Goal: Task Accomplishment & Management: Complete application form

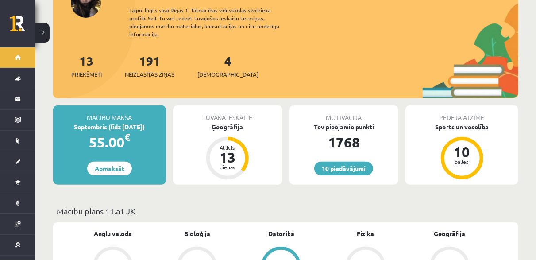
scroll to position [133, 0]
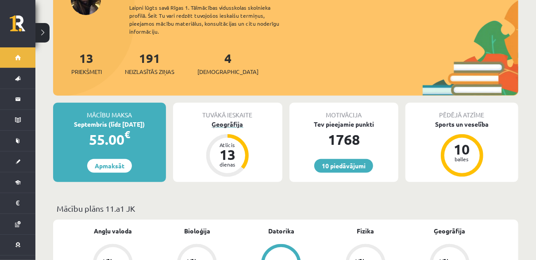
click at [233, 120] on div "Ģeogrāfija" at bounding box center [227, 124] width 109 height 9
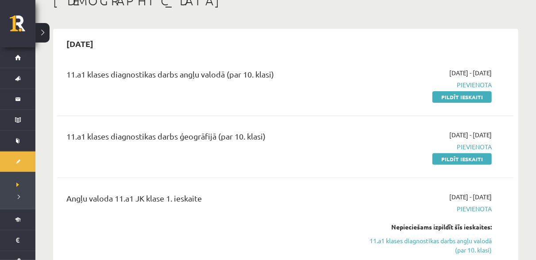
scroll to position [44, 0]
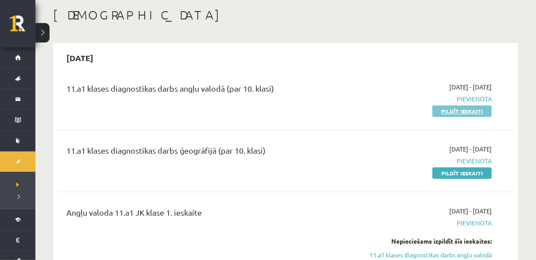
click at [452, 109] on link "Pildīt ieskaiti" at bounding box center [461, 111] width 59 height 12
click at [475, 172] on link "Pildīt ieskaiti" at bounding box center [461, 173] width 59 height 12
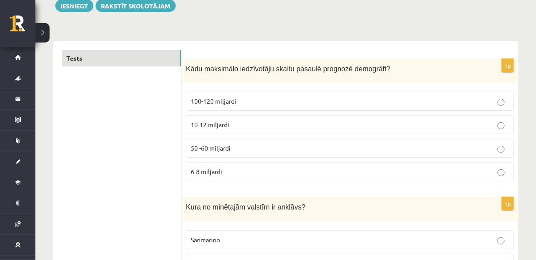
scroll to position [89, 0]
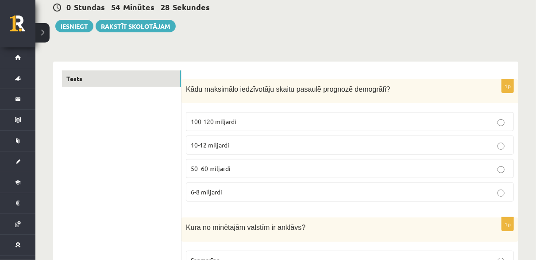
drag, startPoint x: 236, startPoint y: 56, endPoint x: 201, endPoint y: 43, distance: 37.1
click at [209, 19] on div "0 Stundas 54 Minūtes 28 Sekundes Ieskaite saglabāta! Iesniegt Rakstīt skolotājam" at bounding box center [285, 12] width 465 height 40
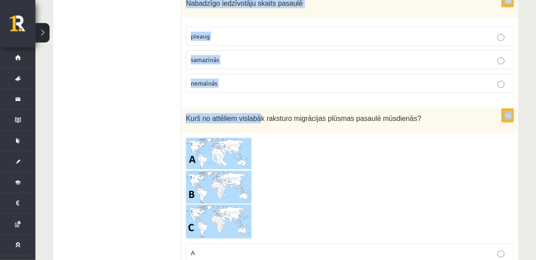
scroll to position [797, 0]
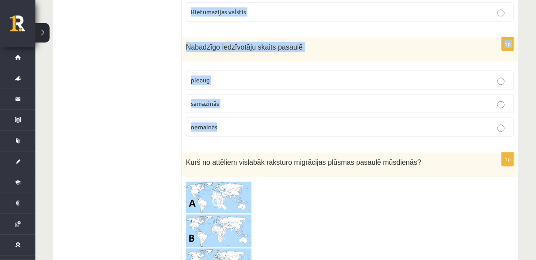
drag, startPoint x: 184, startPoint y: 87, endPoint x: 273, endPoint y: 122, distance: 96.0
copy form "Kādu maksimālo iedzīvotāju skaitu pasaulē prognozē demogrāfi? 100-120 miljardi …"
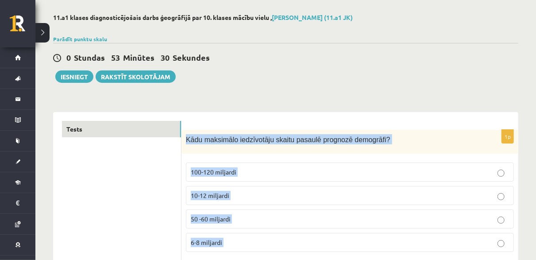
scroll to position [89, 0]
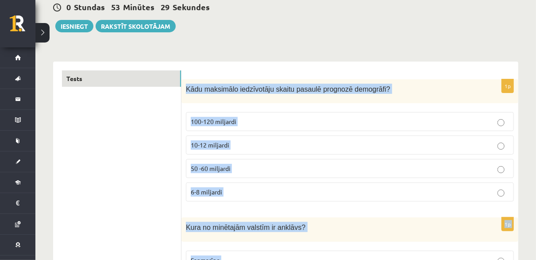
click at [251, 142] on p "10-12 miljardi" at bounding box center [350, 144] width 318 height 9
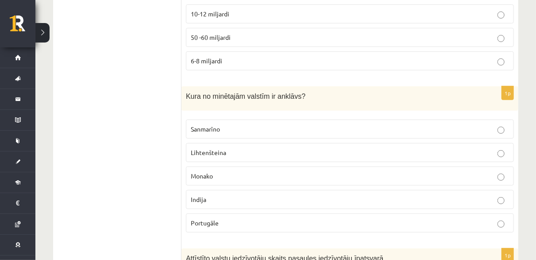
scroll to position [221, 0]
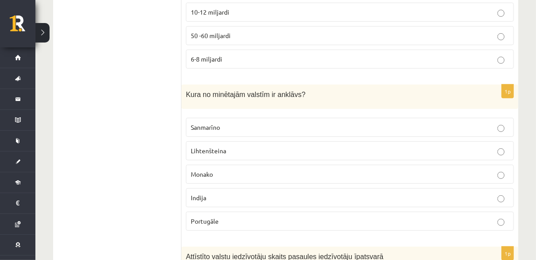
click at [252, 123] on p "Sanmarīno" at bounding box center [350, 127] width 318 height 9
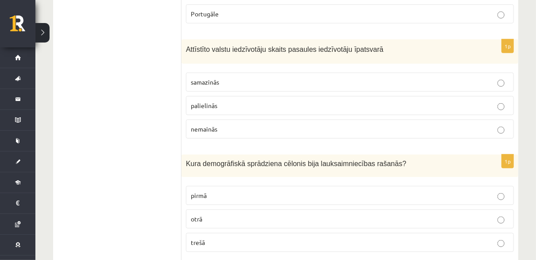
scroll to position [443, 0]
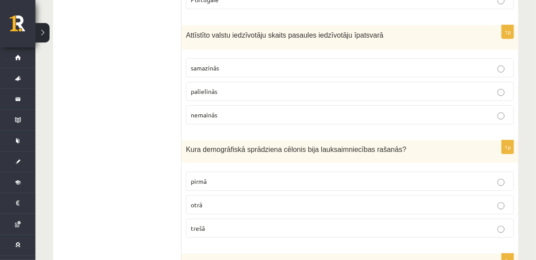
click at [243, 66] on p "samazinās" at bounding box center [350, 67] width 318 height 9
click at [278, 177] on p "pirmā" at bounding box center [350, 181] width 318 height 9
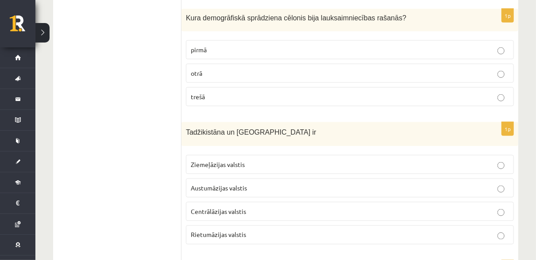
scroll to position [575, 0]
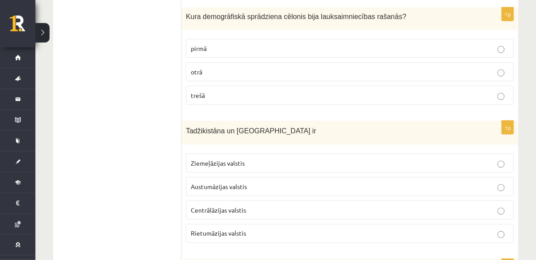
click at [253, 205] on p "Centrālāzijas valstis" at bounding box center [350, 209] width 318 height 9
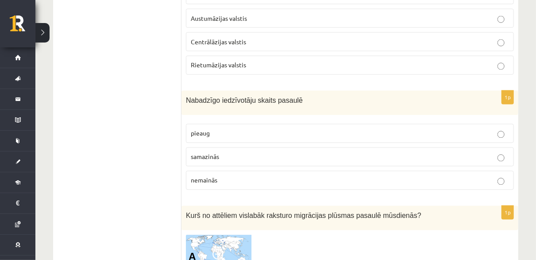
scroll to position [753, 0]
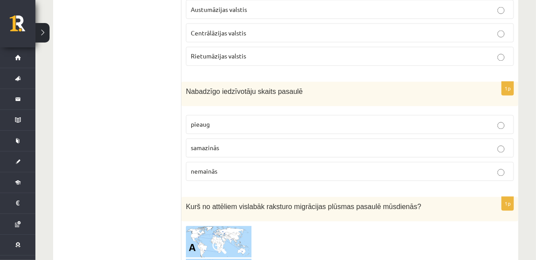
click at [246, 143] on p "samazinās" at bounding box center [350, 147] width 318 height 9
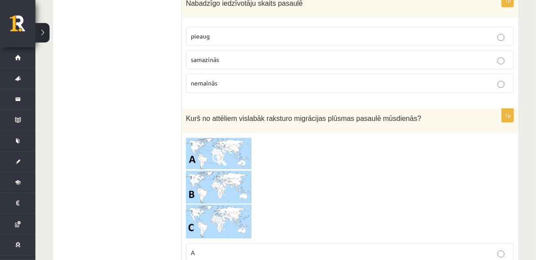
scroll to position [930, 0]
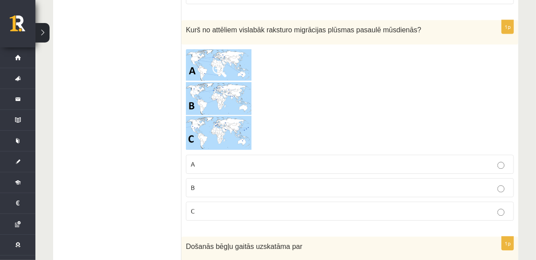
click at [226, 49] on img at bounding box center [219, 100] width 66 height 102
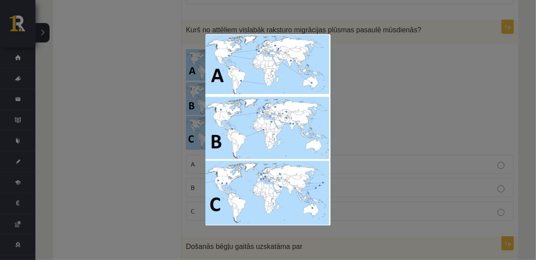
click at [428, 76] on div at bounding box center [268, 130] width 536 height 260
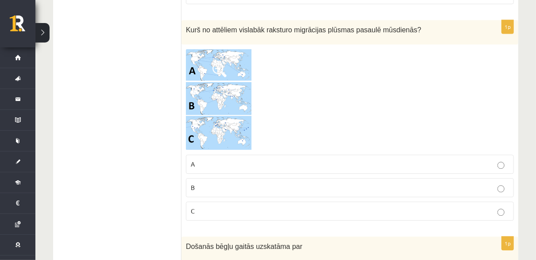
drag, startPoint x: 408, startPoint y: 179, endPoint x: 406, endPoint y: 172, distance: 7.2
click at [408, 183] on p "B" at bounding box center [350, 187] width 318 height 9
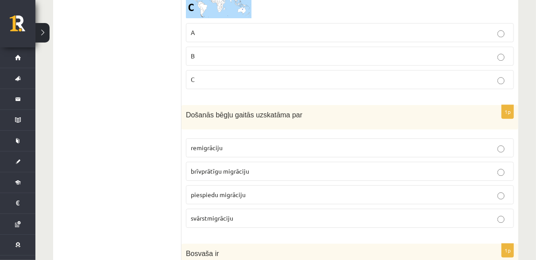
scroll to position [1062, 0]
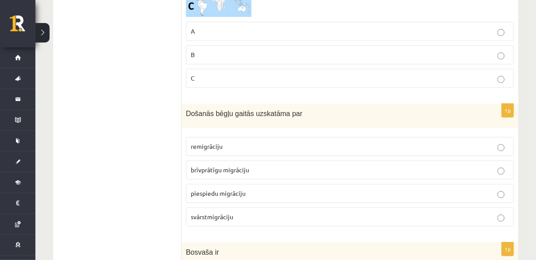
drag, startPoint x: 181, startPoint y: 104, endPoint x: 232, endPoint y: 114, distance: 51.6
click at [254, 123] on div "1p Došanās bēgļu gaitās uzskatāma par remigrāciju brīvprātīgu migrāciju piespie…" at bounding box center [349, 169] width 337 height 130
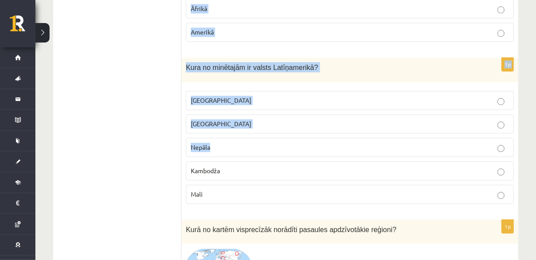
scroll to position [2523, 0]
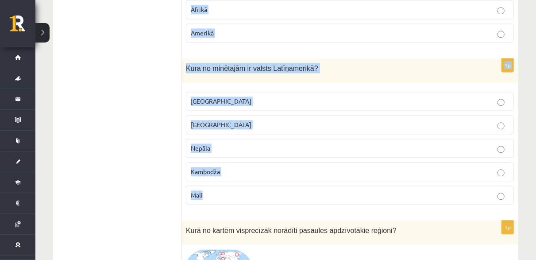
drag, startPoint x: 183, startPoint y: 106, endPoint x: 283, endPoint y: 156, distance: 112.0
copy form "Došanās bēgļu gaitās uzskatāma par remigrāciju brīvprātīgu migrāciju piespiedu …"
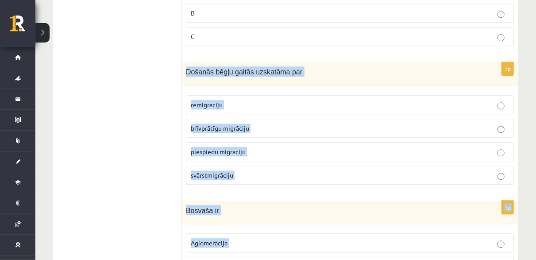
scroll to position [1107, 0]
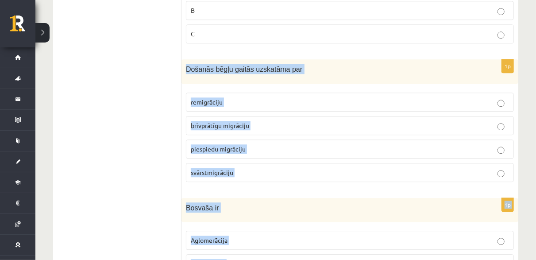
click at [241, 145] on span "piespiedu migrāciju" at bounding box center [218, 149] width 55 height 8
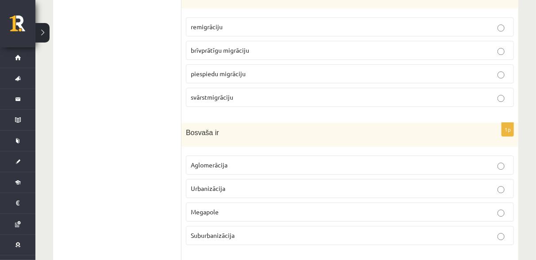
scroll to position [1195, 0]
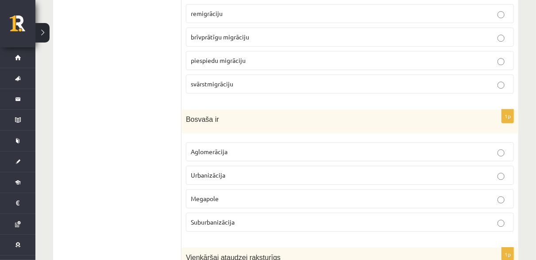
click at [220, 147] on span "Aglomerācija" at bounding box center [209, 151] width 37 height 8
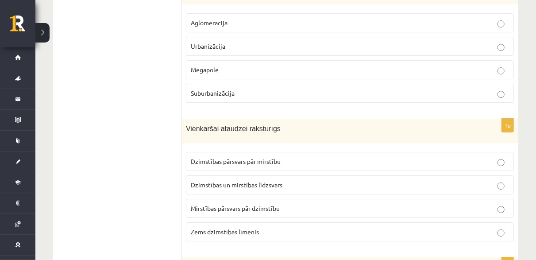
scroll to position [1328, 0]
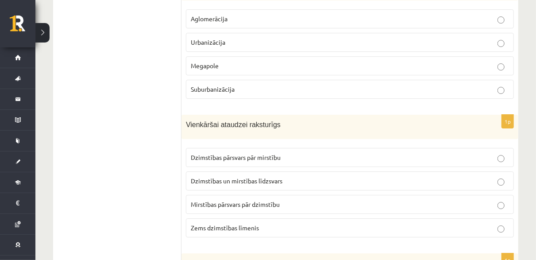
click at [249, 177] on span "Dzimstības un mirstības līdzsvars" at bounding box center [237, 181] width 92 height 8
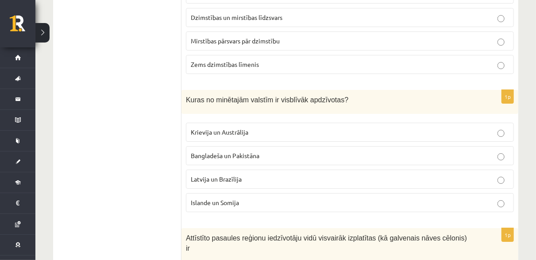
scroll to position [1505, 0]
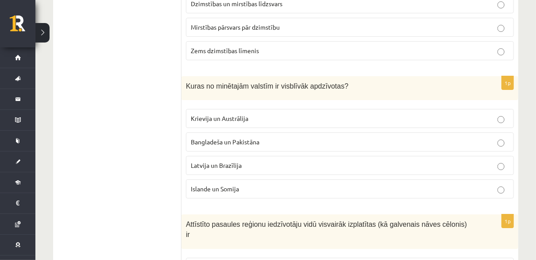
click at [239, 138] on span "Bangladeša un Pakistāna" at bounding box center [225, 142] width 69 height 8
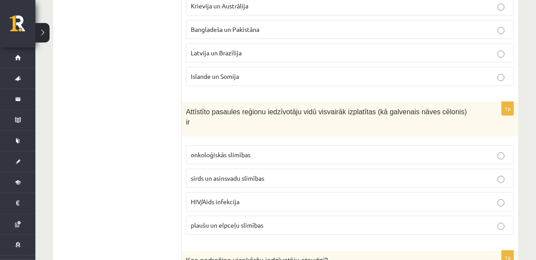
scroll to position [1638, 0]
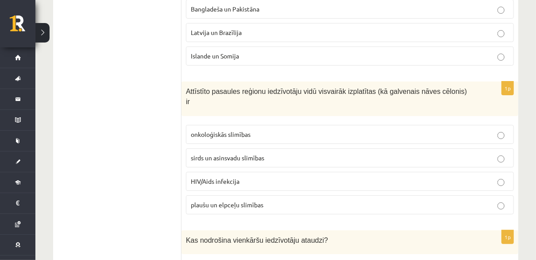
click at [264, 154] on span "sirds un asinsvadu slimības" at bounding box center [227, 158] width 73 height 8
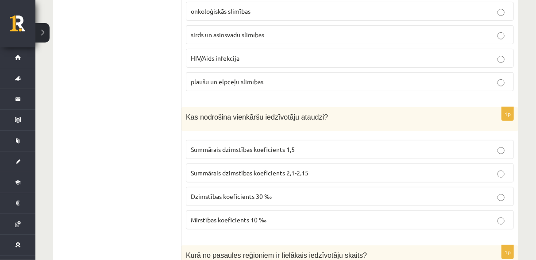
scroll to position [1771, 0]
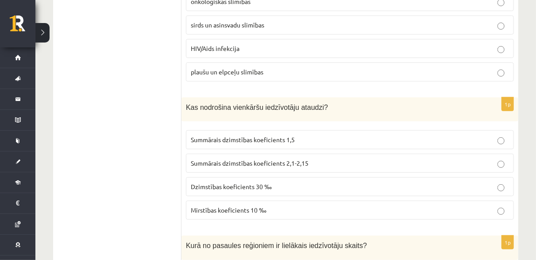
click at [290, 154] on label "Summārais dzimstības koeficients 2,1-2,15" at bounding box center [350, 163] width 328 height 19
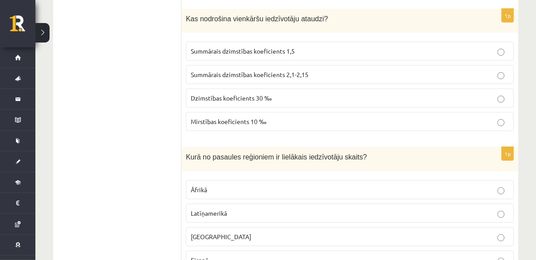
scroll to position [1948, 0]
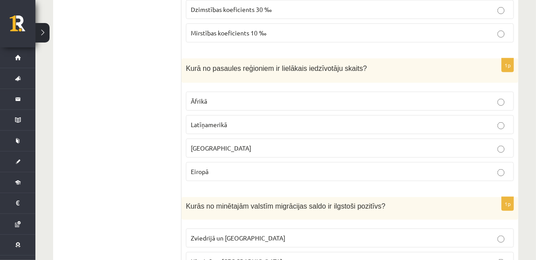
click at [219, 143] on p "Āzijā" at bounding box center [350, 147] width 318 height 9
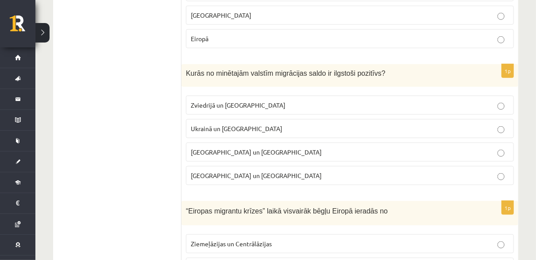
click at [232, 101] on span "Zviedrijā un ASV" at bounding box center [238, 105] width 95 height 8
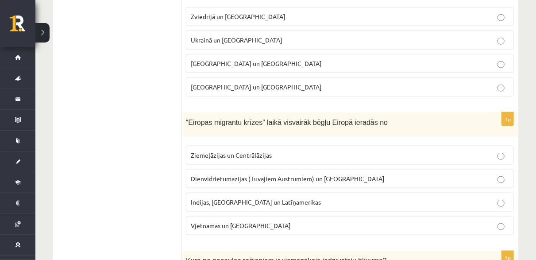
scroll to position [2213, 0]
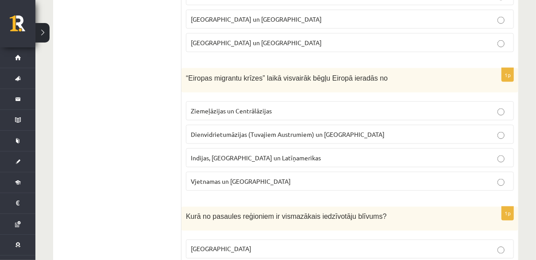
click at [267, 130] on span "Dienvidrietumāzijas (Tuvajiem Austrumiem) un Āfrikas" at bounding box center [288, 134] width 194 height 8
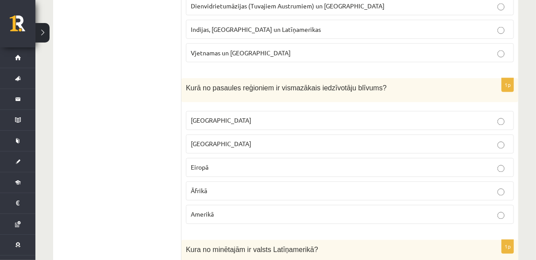
scroll to position [2346, 0]
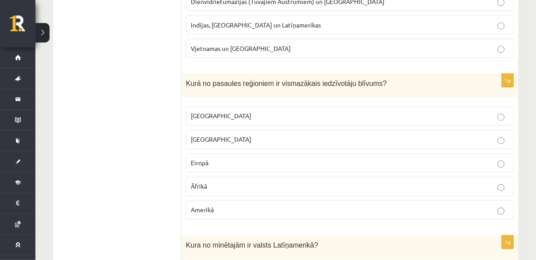
click at [226, 107] on label "Austrālijā" at bounding box center [350, 116] width 328 height 19
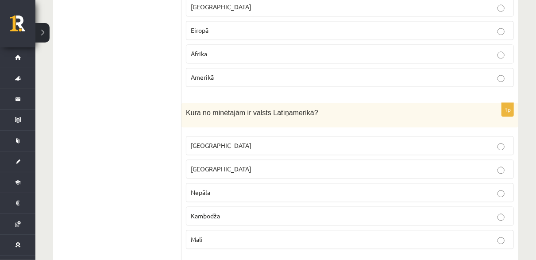
scroll to position [2523, 0]
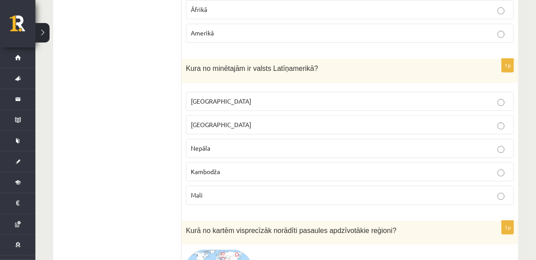
click at [208, 92] on label "Meksika" at bounding box center [350, 101] width 328 height 19
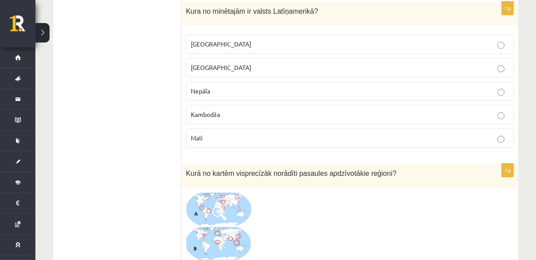
scroll to position [2612, 0]
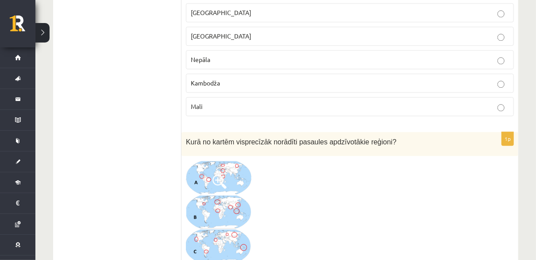
click at [215, 160] on link at bounding box center [219, 211] width 66 height 103
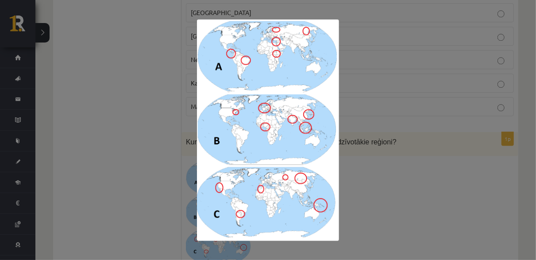
click at [220, 131] on img at bounding box center [268, 129] width 143 height 221
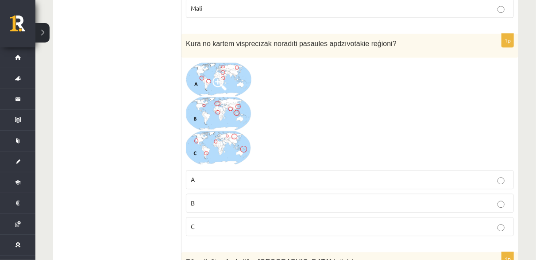
scroll to position [2789, 0]
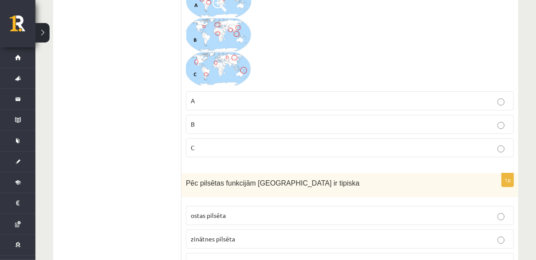
click at [218, 143] on p "C" at bounding box center [350, 147] width 318 height 9
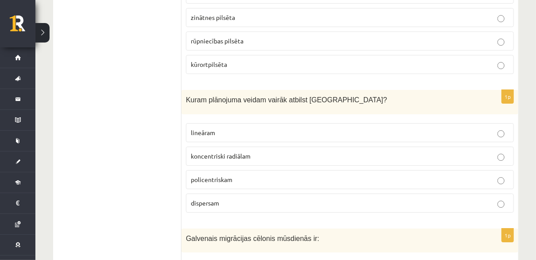
scroll to position [2921, 0]
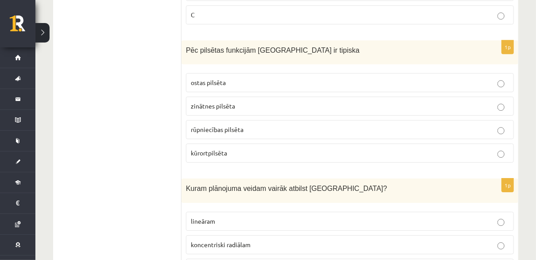
drag, startPoint x: 181, startPoint y: 55, endPoint x: 221, endPoint y: 96, distance: 57.6
click at [222, 96] on div "1p Pēc pilsētas funkcijām Jūrmala ir tipiska ostas pilsēta zinātnes pilsēta rūp…" at bounding box center [349, 105] width 337 height 130
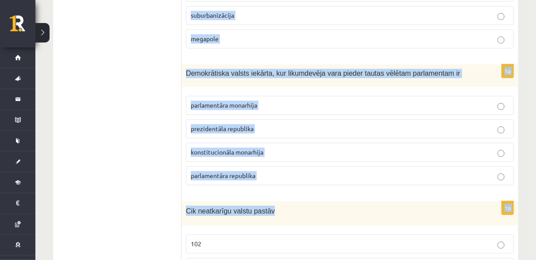
scroll to position [4222, 0]
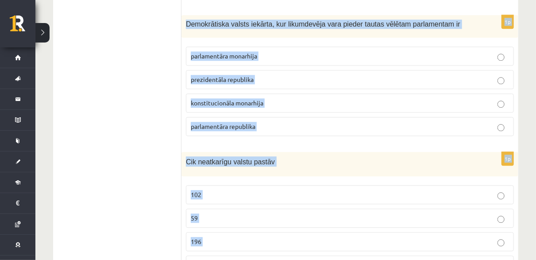
drag, startPoint x: 184, startPoint y: 15, endPoint x: 313, endPoint y: 217, distance: 239.6
copy form "Pēc pilsētas funkcijām Jūrmala ir tipiska ostas pilsēta zinātnes pilsēta rūpnie…"
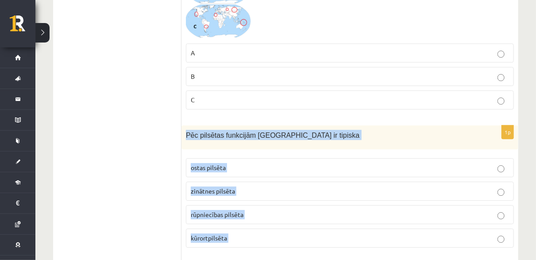
scroll to position [2850, 0]
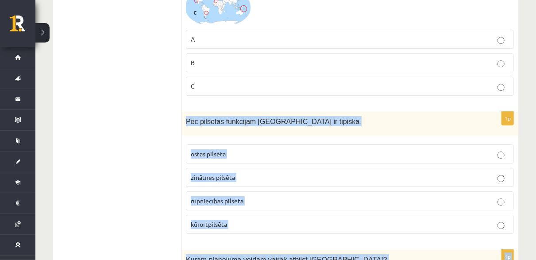
click at [255, 220] on p "kūrortpilsēta" at bounding box center [350, 224] width 318 height 9
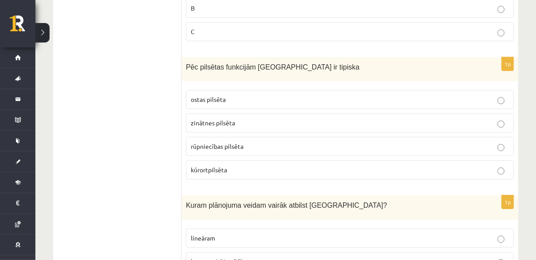
scroll to position [2939, 0]
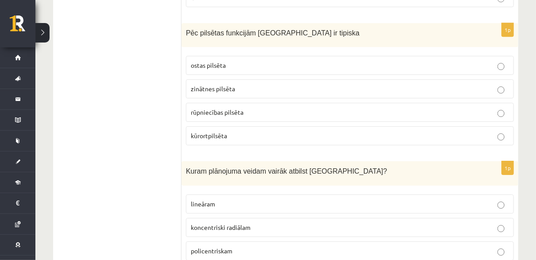
click at [260, 223] on p "koncentriski radiālam" at bounding box center [350, 227] width 318 height 9
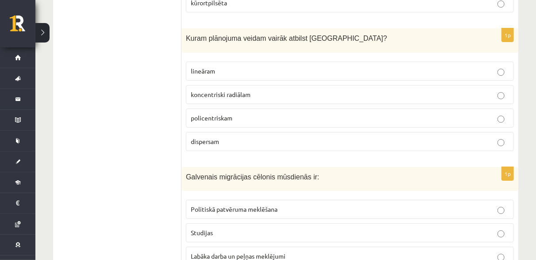
scroll to position [3116, 0]
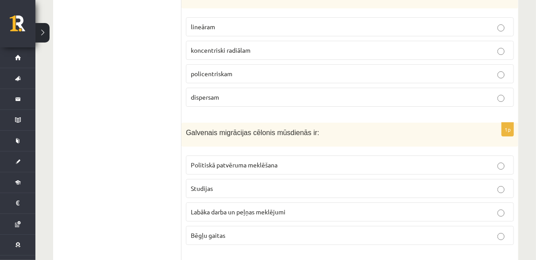
click at [243, 208] on span "Labāka darba un peļņas meklējumi" at bounding box center [238, 212] width 95 height 8
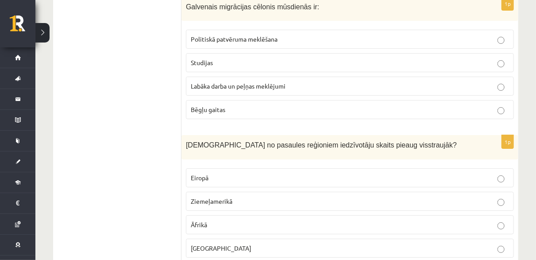
scroll to position [3249, 0]
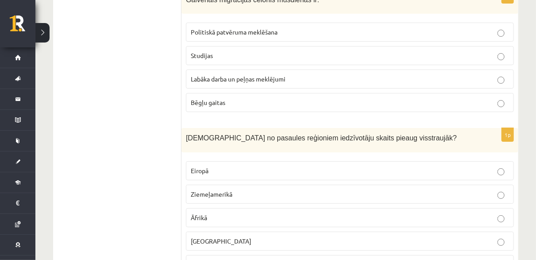
click at [230, 213] on p "Āfrikā" at bounding box center [350, 217] width 318 height 9
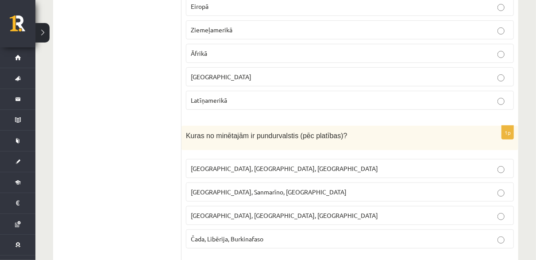
scroll to position [3426, 0]
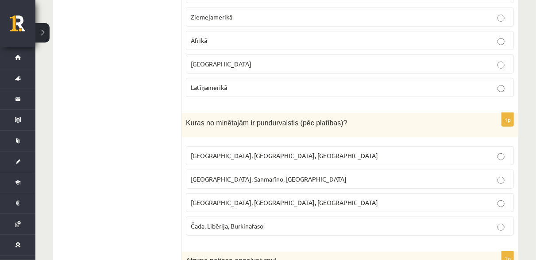
click at [223, 175] on span "Monako, Sanmarīno, Luksemburga" at bounding box center [269, 179] width 156 height 8
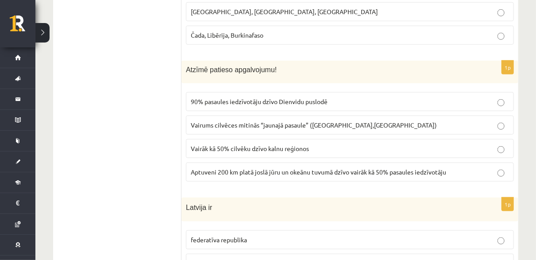
scroll to position [3603, 0]
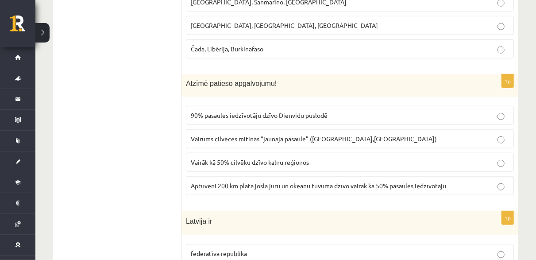
click at [252, 181] on span "Aptuveni 200 km platā joslā jūru un okeānu tuvumā dzīvo vairāk kā 50% pasaules …" at bounding box center [318, 185] width 255 height 8
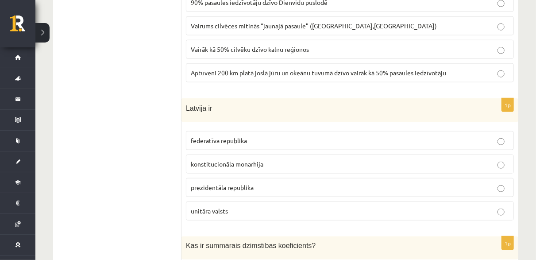
scroll to position [3736, 0]
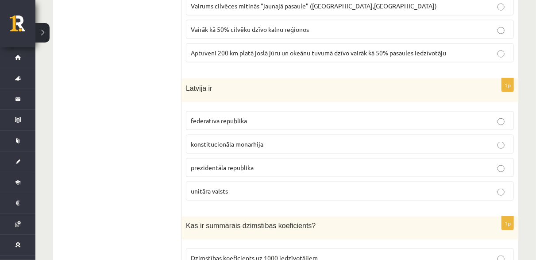
click at [225, 187] on span "unitāra valsts" at bounding box center [209, 191] width 37 height 8
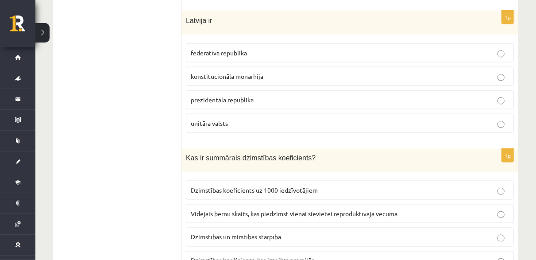
scroll to position [3824, 0]
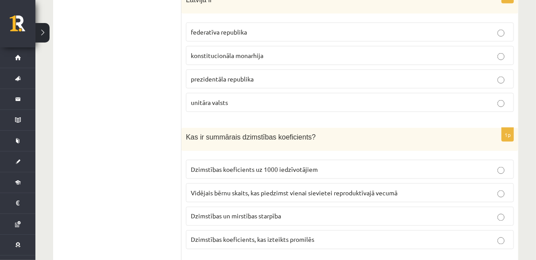
click at [259, 189] on span "Vidējais bērnu skaits, kas piedzimst vienai sievietei reproduktīvajā vecumā" at bounding box center [294, 193] width 207 height 8
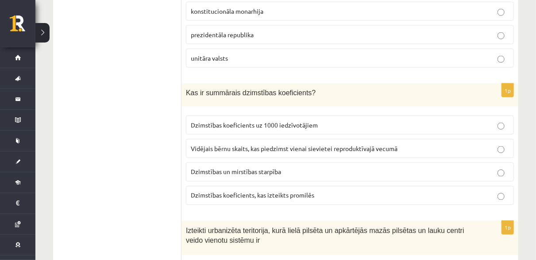
scroll to position [3913, 0]
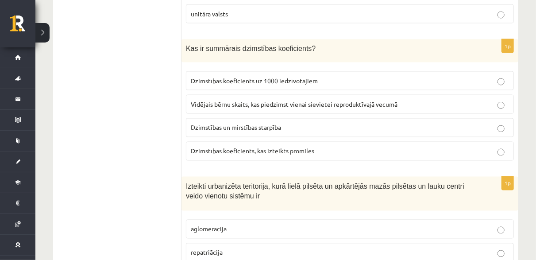
click at [216, 225] on span "aglomerācija" at bounding box center [209, 229] width 36 height 8
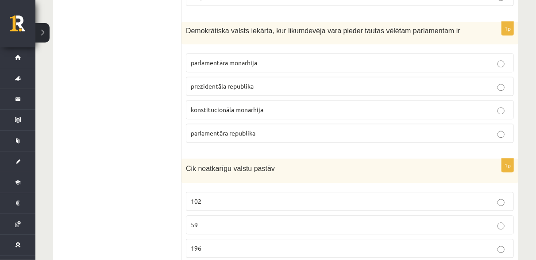
scroll to position [4178, 0]
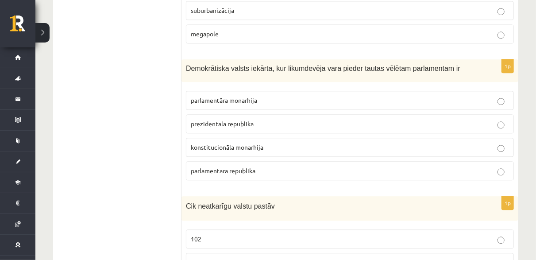
click at [247, 114] on label "prezidentāla republika" at bounding box center [350, 123] width 328 height 19
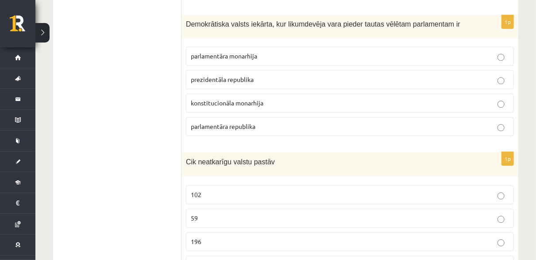
click at [226, 182] on fieldset "102 59 196 282" at bounding box center [350, 229] width 328 height 96
click at [230, 237] on p "196" at bounding box center [350, 241] width 318 height 9
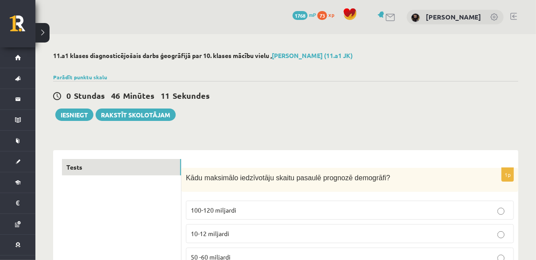
scroll to position [0, 0]
click at [85, 114] on button "Iesniegt" at bounding box center [74, 114] width 38 height 12
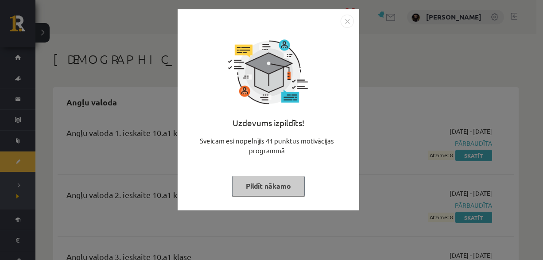
click at [345, 23] on img "Close" at bounding box center [346, 21] width 13 height 13
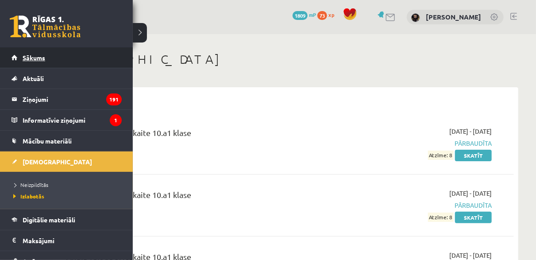
click at [14, 53] on link "Sākums" at bounding box center [67, 57] width 110 height 20
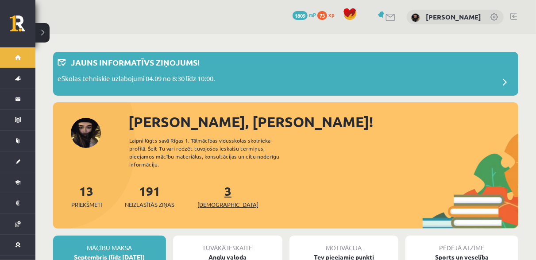
click at [212, 186] on link "3 Ieskaites" at bounding box center [227, 196] width 61 height 26
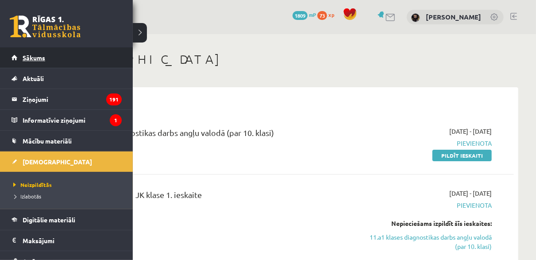
click at [40, 56] on span "Sākums" at bounding box center [34, 58] width 23 height 8
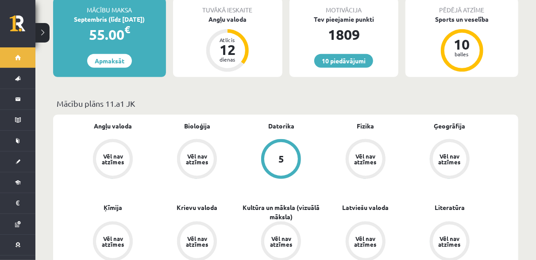
scroll to position [177, 0]
